Goal: Check status: Check status

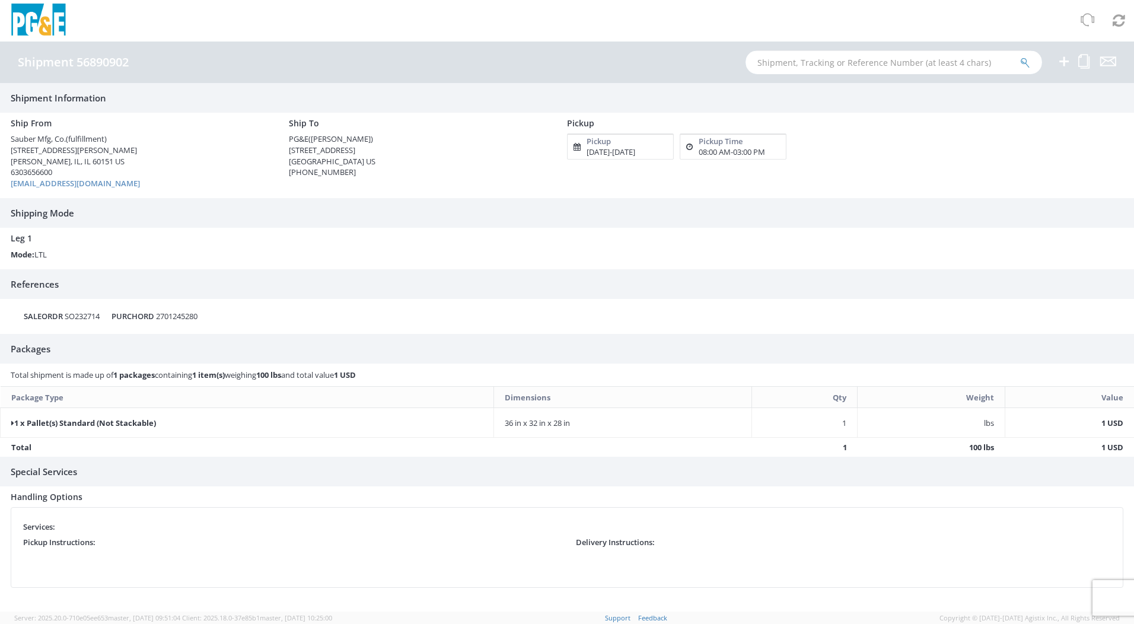
click at [792, 59] on input "text" at bounding box center [893, 62] width 296 height 24
paste input "56890902"
type input "56890902"
click at [1020, 56] on button "submit" at bounding box center [1025, 63] width 10 height 14
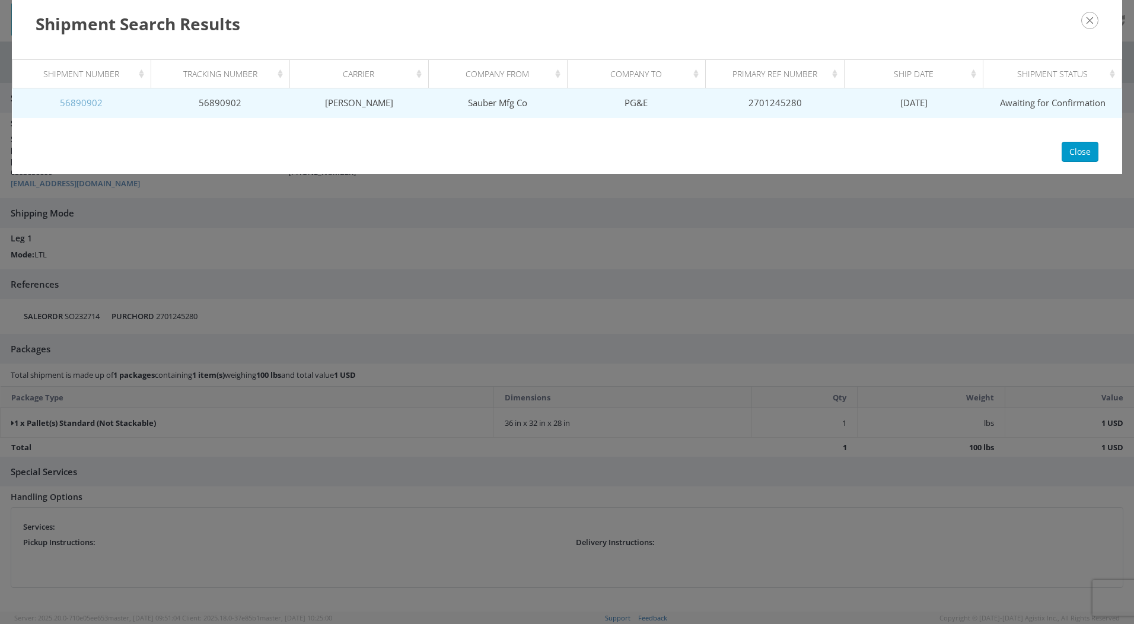
click at [84, 104] on link "56890902" at bounding box center [81, 103] width 43 height 12
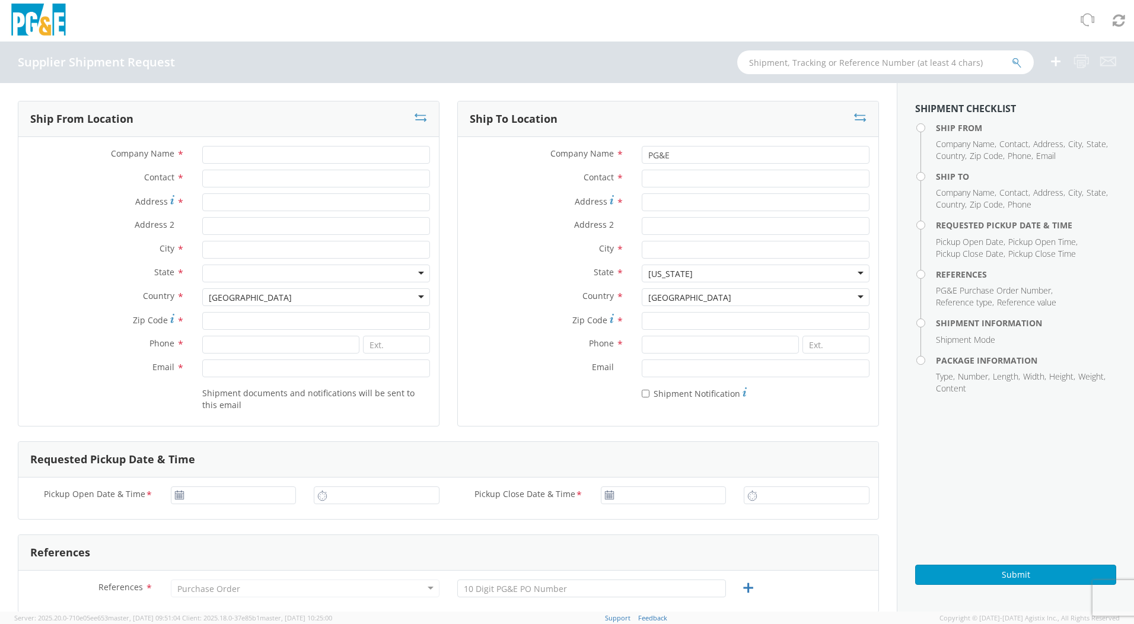
click at [40, 25] on img at bounding box center [38, 21] width 59 height 35
click at [21, 29] on img at bounding box center [38, 21] width 59 height 35
click at [814, 65] on input "text" at bounding box center [885, 62] width 296 height 24
paste input "56890902"
type input "56890902"
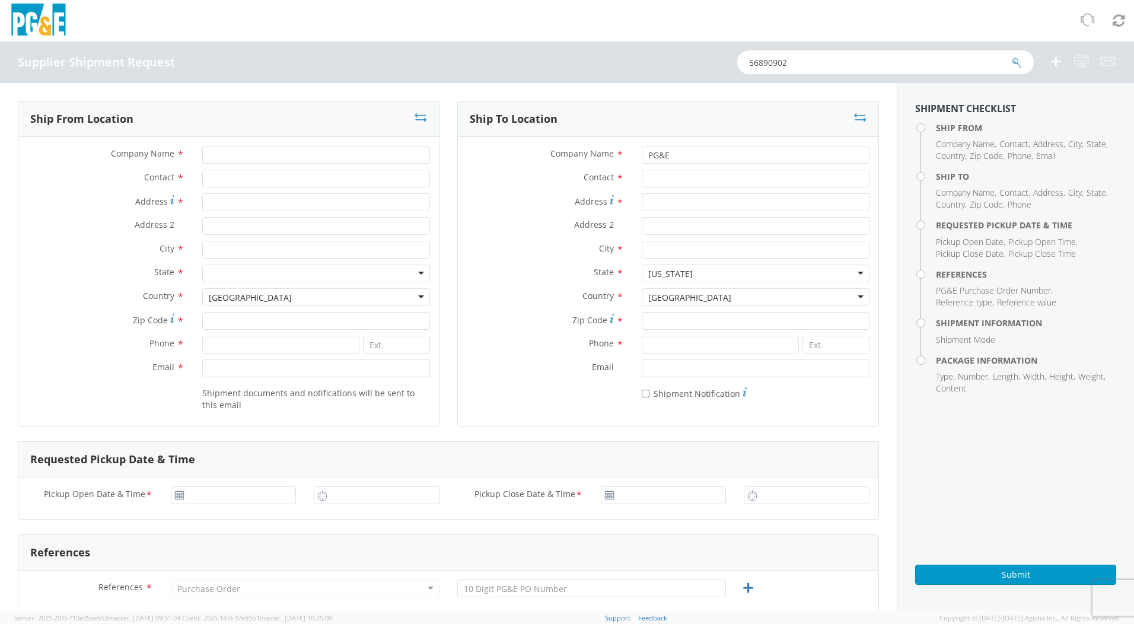
click at [1016, 59] on icon "submit" at bounding box center [1017, 63] width 10 height 11
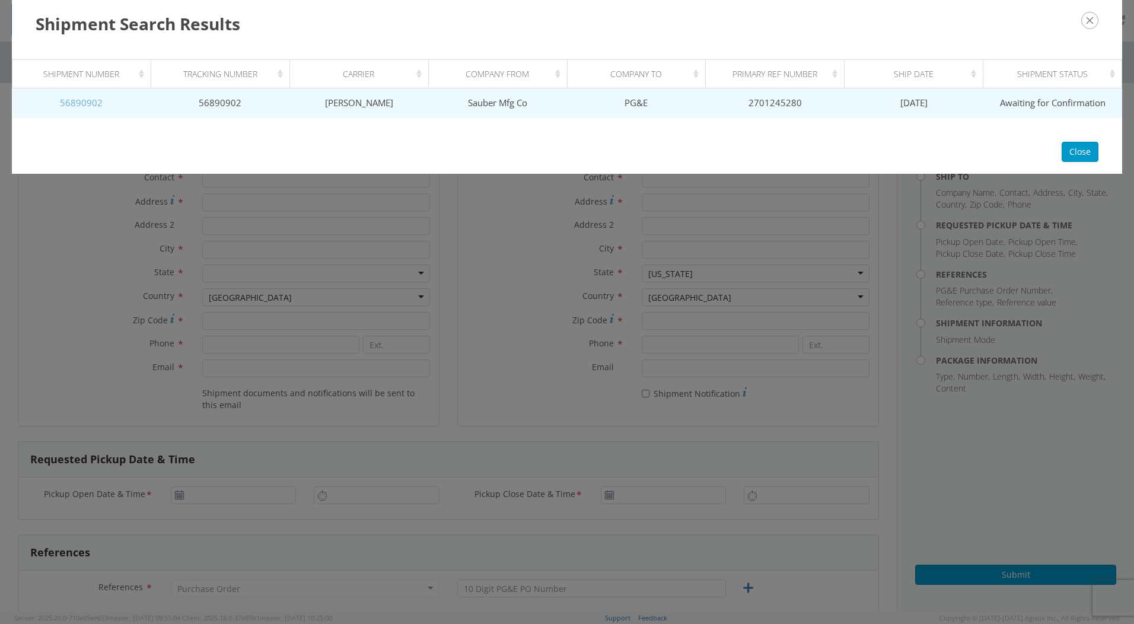
click at [80, 104] on link "56890902" at bounding box center [81, 103] width 43 height 12
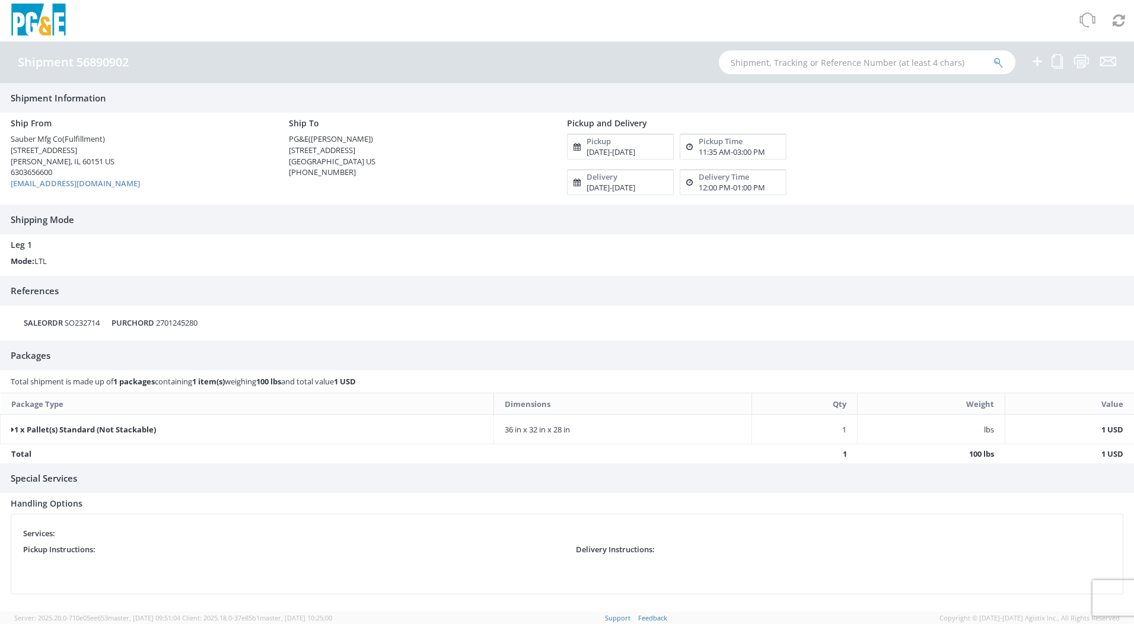
click at [1086, 22] on icon at bounding box center [1087, 20] width 17 height 17
